Goal: Ask a question

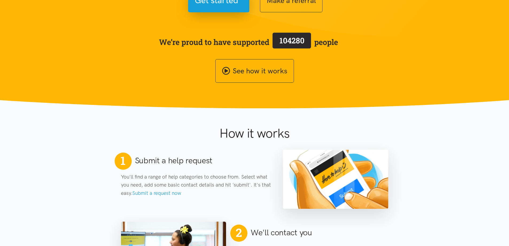
scroll to position [107, 0]
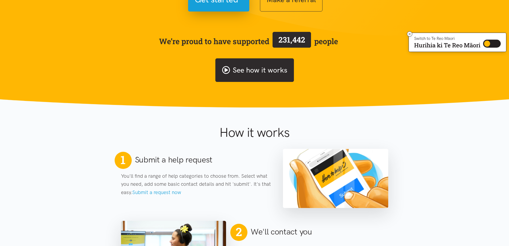
click at [255, 71] on link "See how it works" at bounding box center [254, 70] width 79 height 24
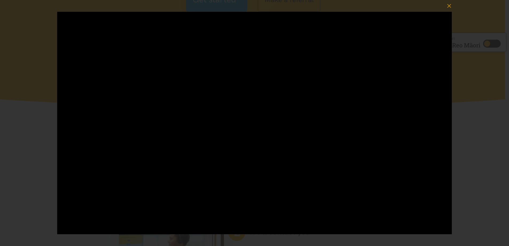
click at [449, 5] on icon "button" at bounding box center [449, 6] width 4 height 4
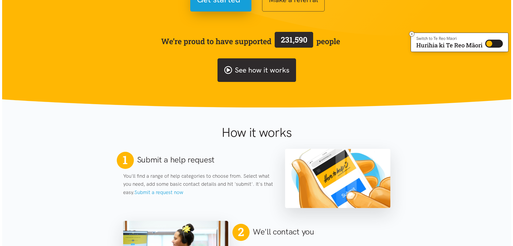
scroll to position [0, 0]
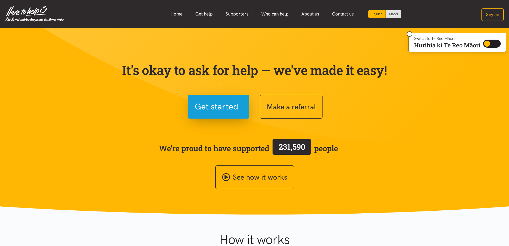
click at [197, 14] on link "Get help" at bounding box center [204, 13] width 30 height 11
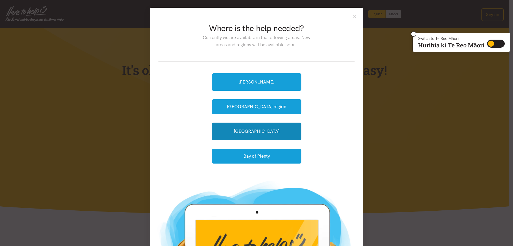
click at [237, 137] on link "[GEOGRAPHIC_DATA]" at bounding box center [257, 130] width 90 height 17
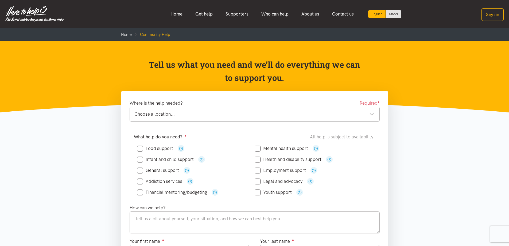
click at [140, 146] on input "Food support" at bounding box center [155, 148] width 36 height 5
checkbox input "true"
